Goal: Transaction & Acquisition: Purchase product/service

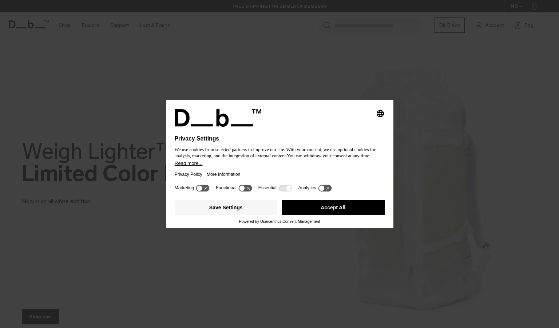
click at [336, 209] on button "Accept All" at bounding box center [333, 207] width 103 height 15
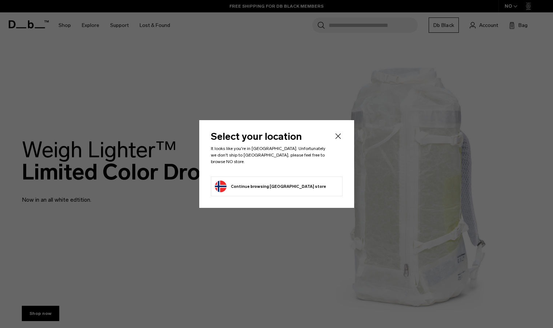
click at [338, 139] on icon "Close" at bounding box center [338, 135] width 5 height 5
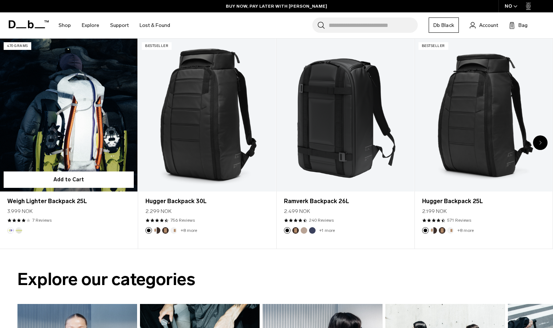
scroll to position [303, 0]
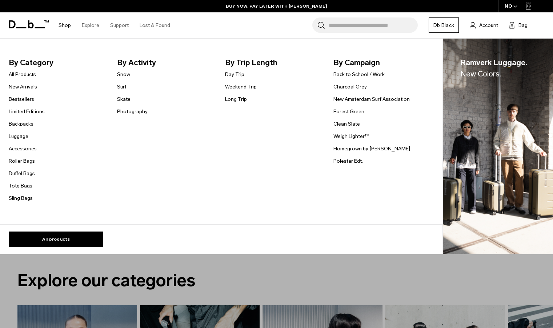
click at [27, 135] on link "Luggage" at bounding box center [19, 136] width 20 height 8
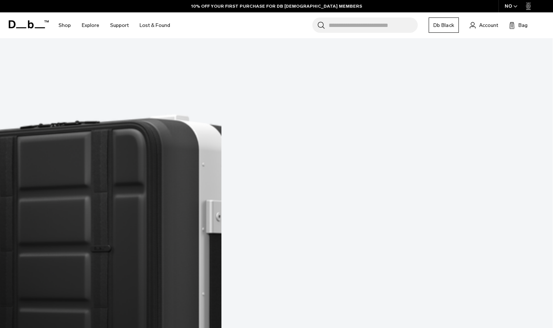
scroll to position [341, 0]
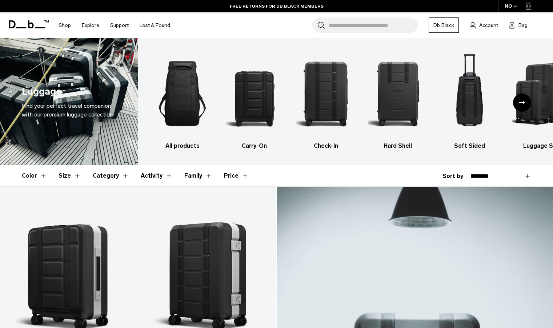
click at [522, 103] on icon "Next slide" at bounding box center [523, 102] width 6 height 3
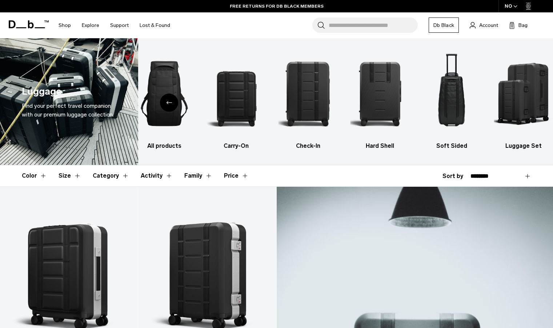
click at [150, 171] on button "Activity" at bounding box center [157, 175] width 32 height 21
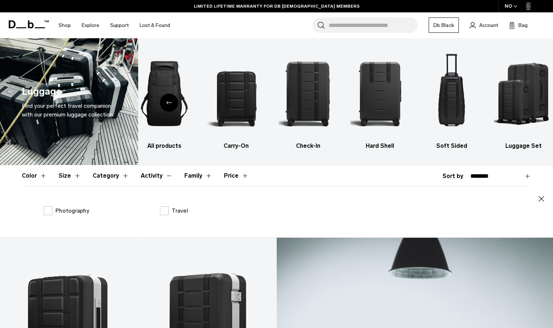
click at [150, 171] on button "Activity" at bounding box center [157, 175] width 32 height 21
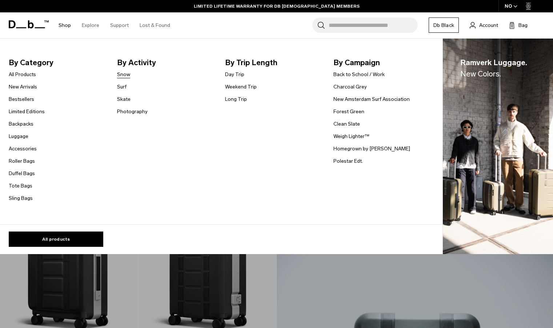
click at [128, 72] on link "Snow" at bounding box center [123, 75] width 13 height 8
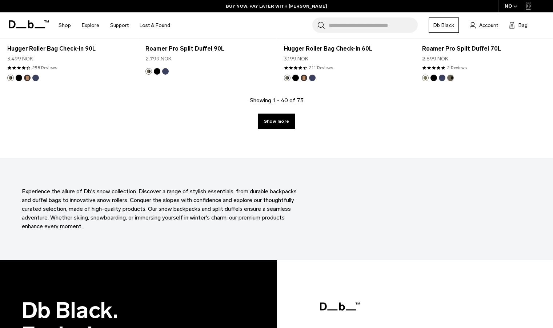
scroll to position [2196, 0]
